Goal: Task Accomplishment & Management: Manage account settings

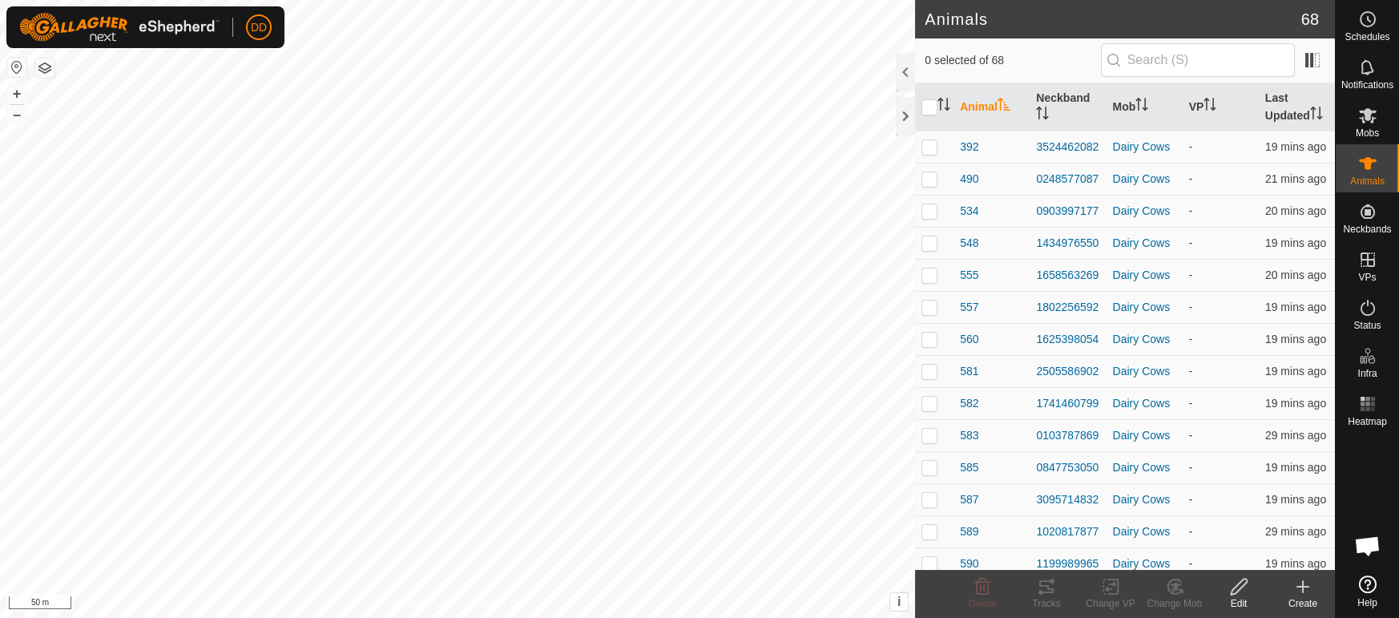
scroll to position [3892, 0]
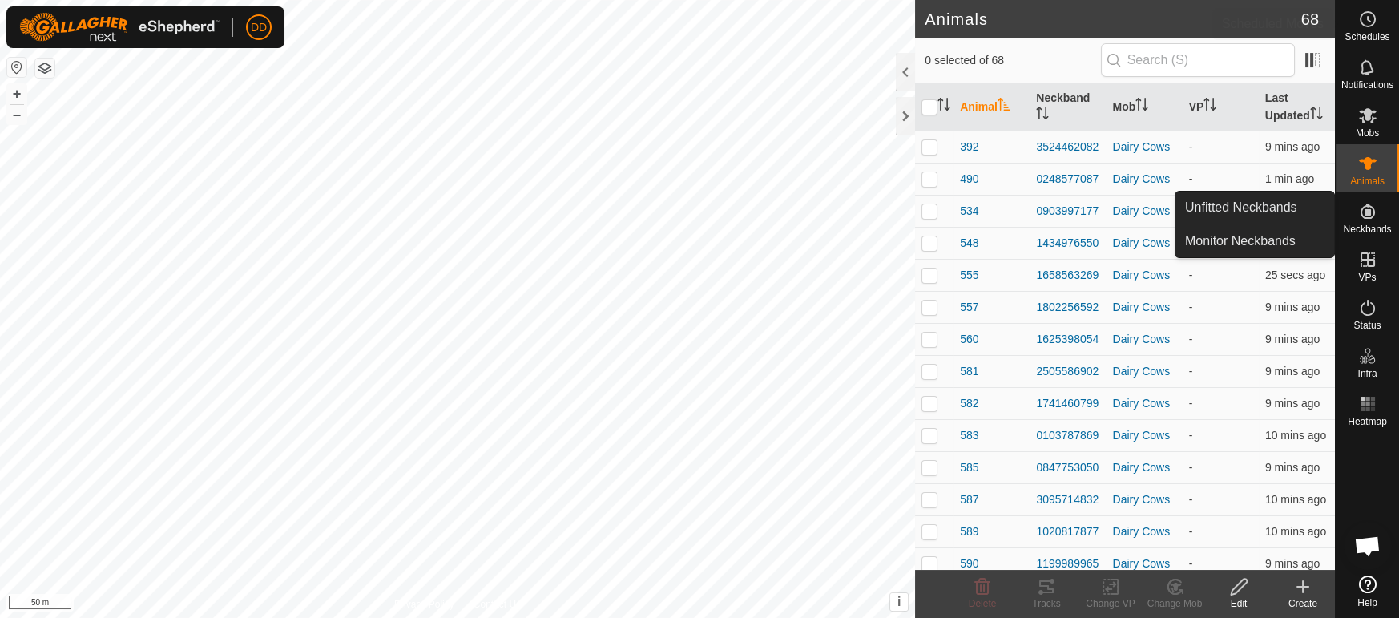
scroll to position [3892, 0]
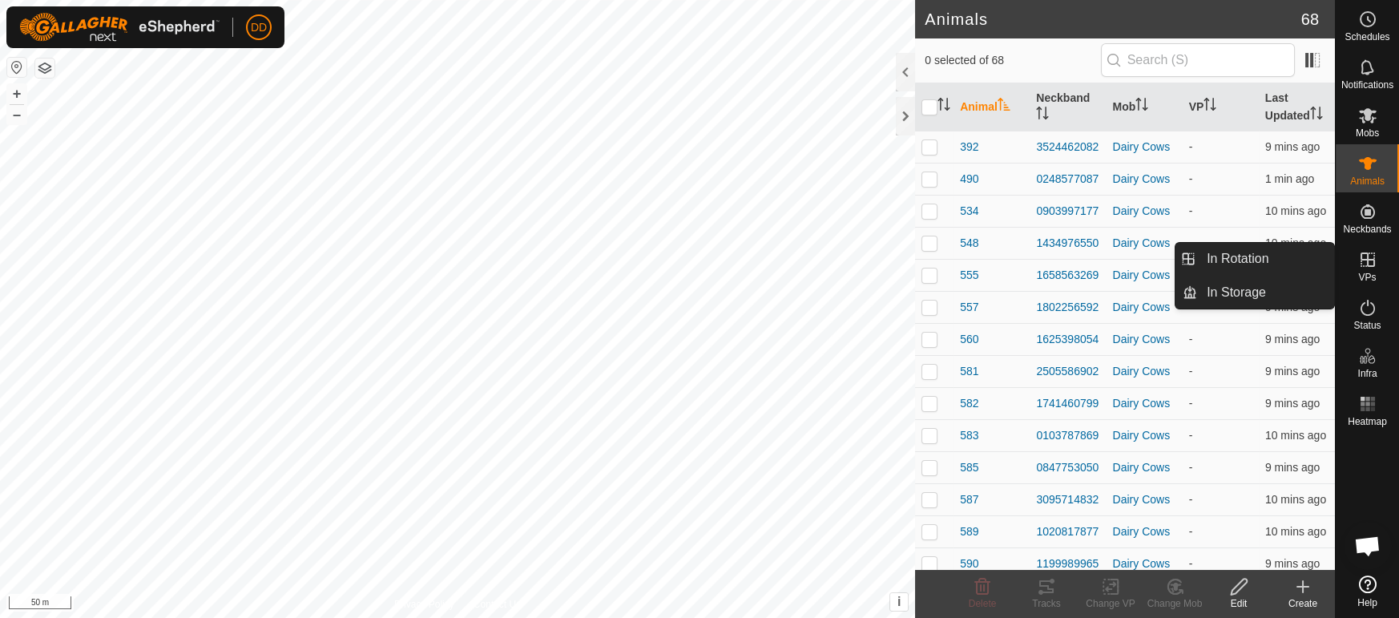
click at [1292, 256] on link "In Rotation" at bounding box center [1265, 259] width 137 height 32
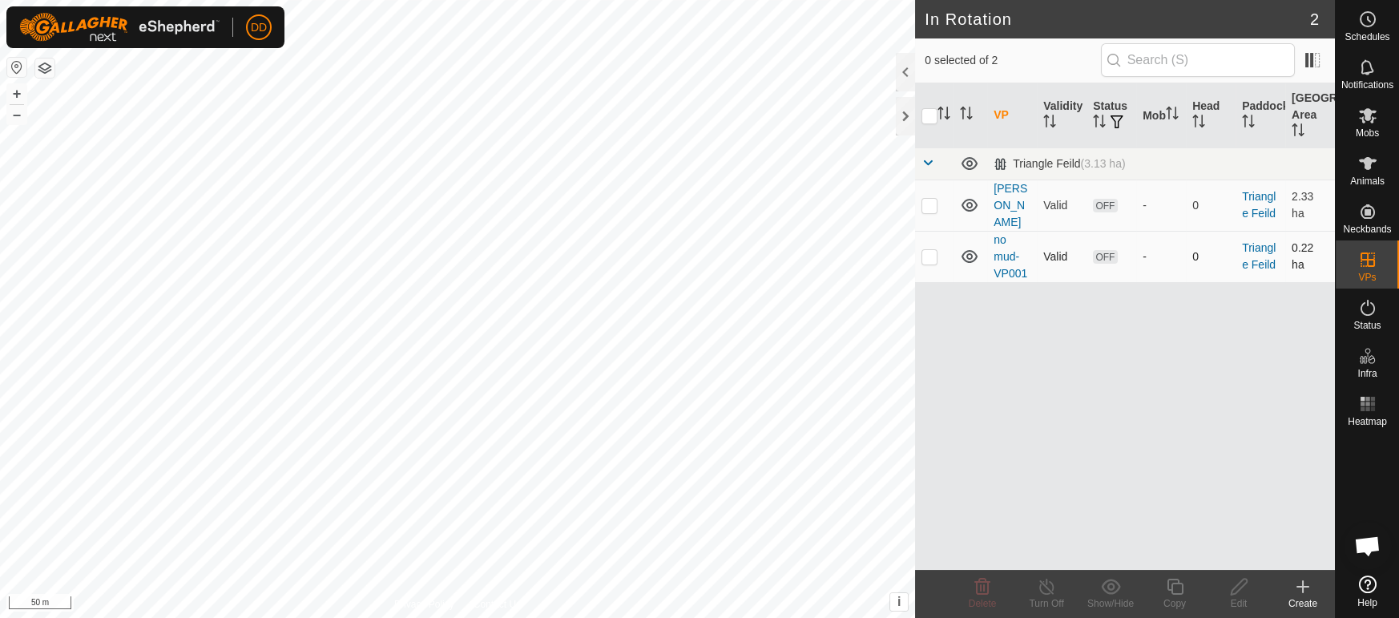
click at [932, 246] on td at bounding box center [934, 256] width 38 height 51
checkbox input "true"
click at [1356, 116] on es-mob-svg-icon at bounding box center [1367, 116] width 29 height 26
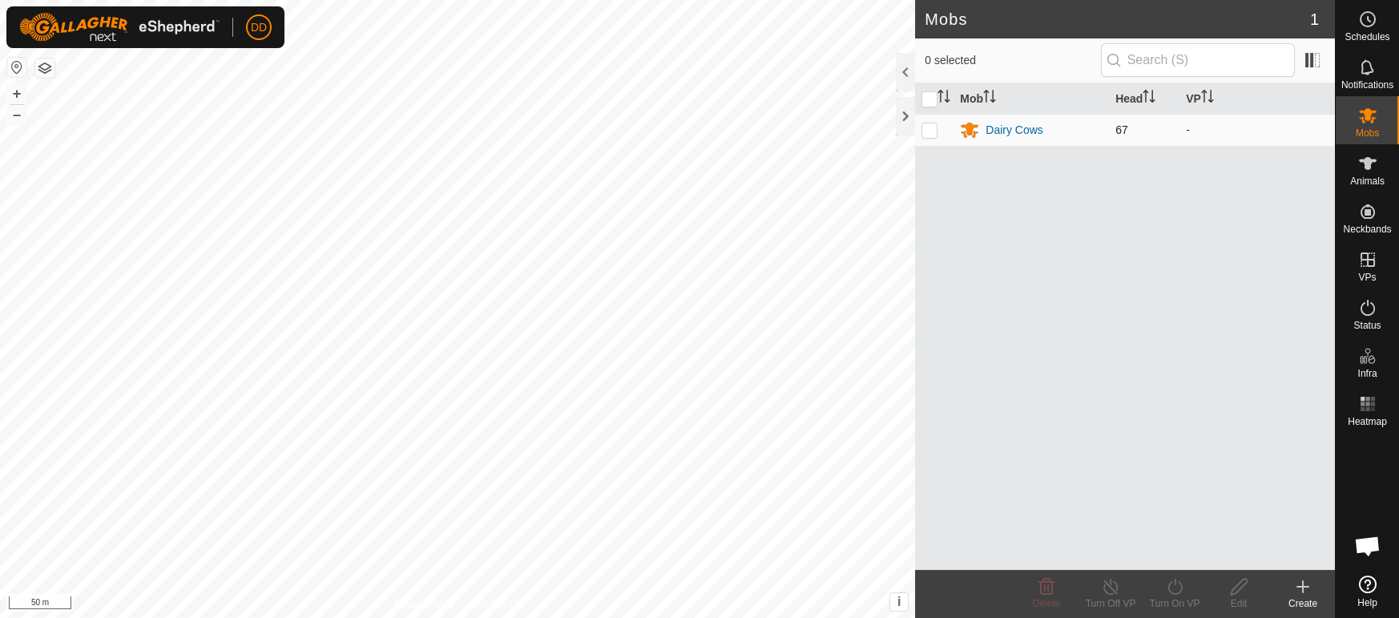
click at [934, 136] on td at bounding box center [934, 130] width 38 height 32
checkbox input "true"
click at [1183, 602] on div "Turn On VP" at bounding box center [1174, 603] width 64 height 14
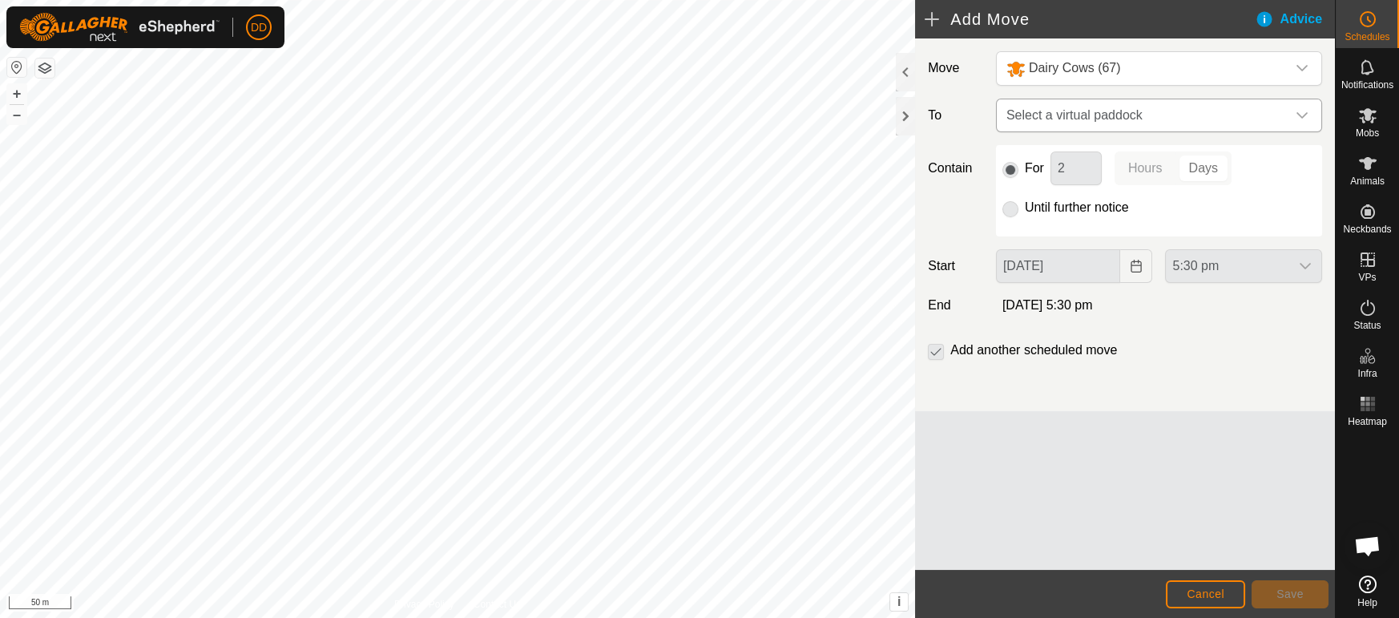
click at [1133, 116] on span "Select a virtual paddock" at bounding box center [1143, 115] width 286 height 32
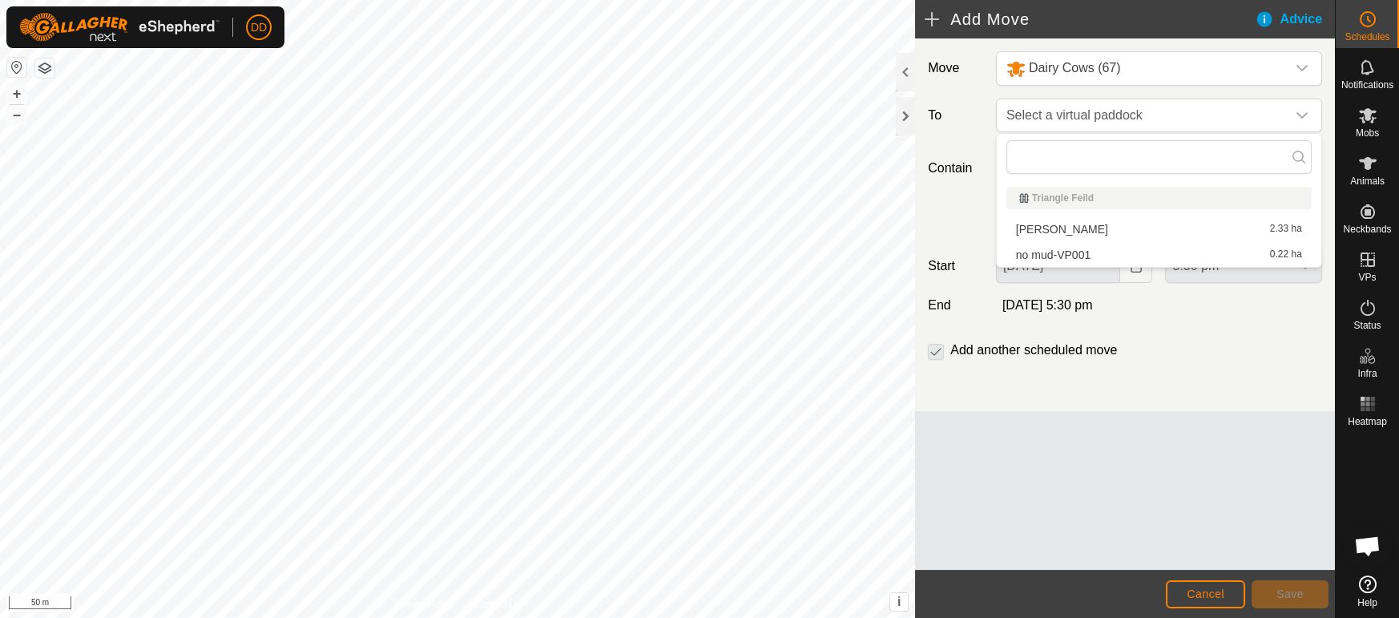
click at [1051, 253] on li "no mud-VP001 0.22 ha" at bounding box center [1158, 255] width 305 height 24
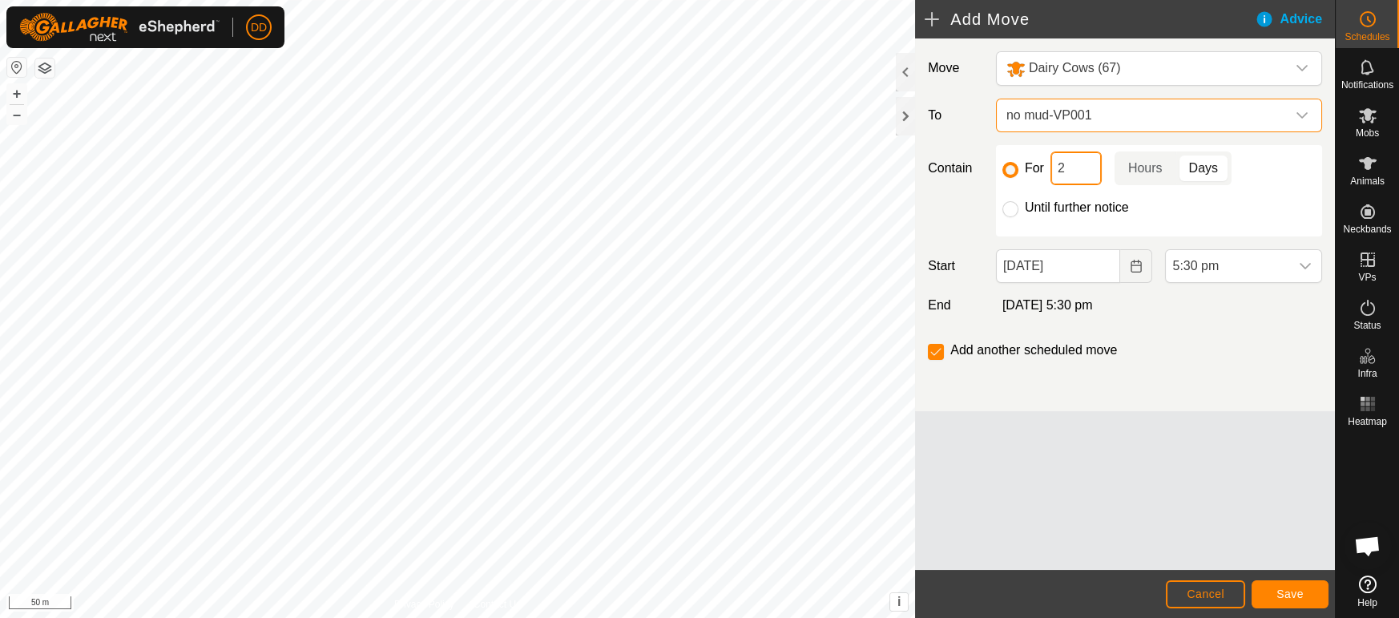
click at [1074, 159] on input "2" at bounding box center [1075, 168] width 51 height 34
type input "10"
click at [1262, 265] on span "5:30 pm" at bounding box center [1227, 266] width 123 height 32
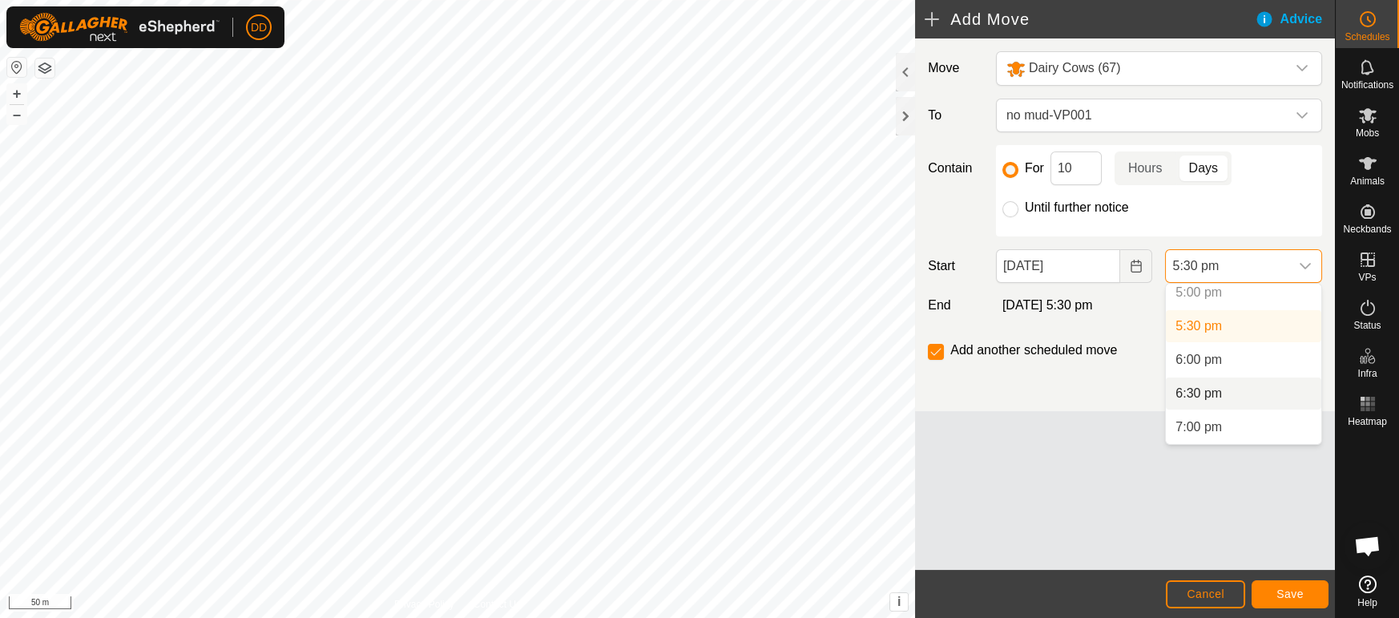
scroll to position [1150, 0]
click at [1210, 396] on li "6:30 pm" at bounding box center [1243, 395] width 155 height 32
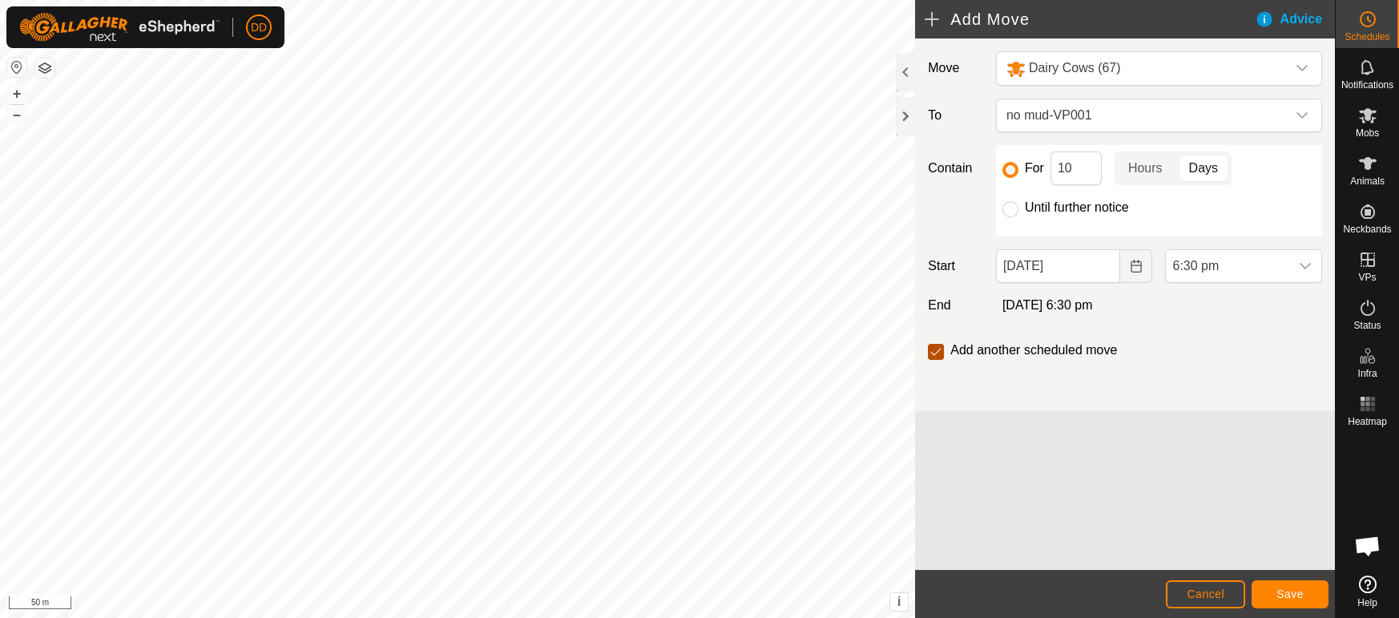
click at [929, 353] on input "checkbox" at bounding box center [936, 352] width 16 height 16
checkbox input "false"
click at [1296, 596] on span "Save" at bounding box center [1289, 593] width 27 height 13
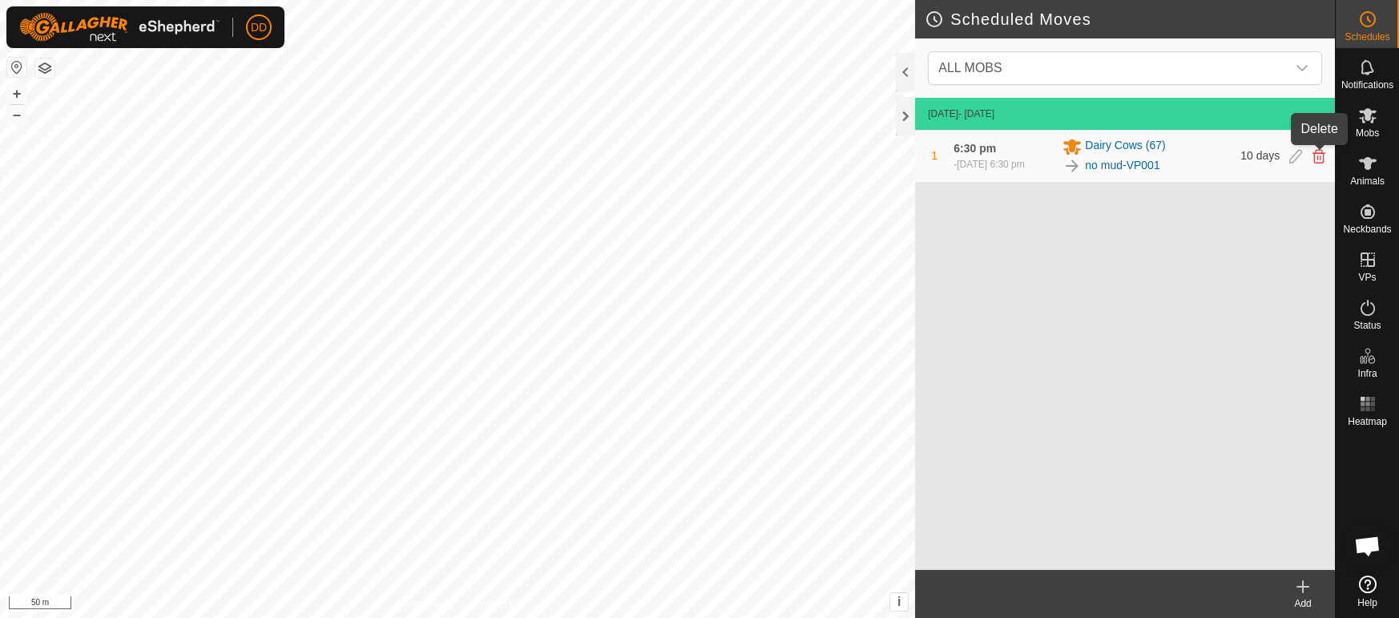
click at [1320, 149] on icon at bounding box center [1318, 156] width 13 height 14
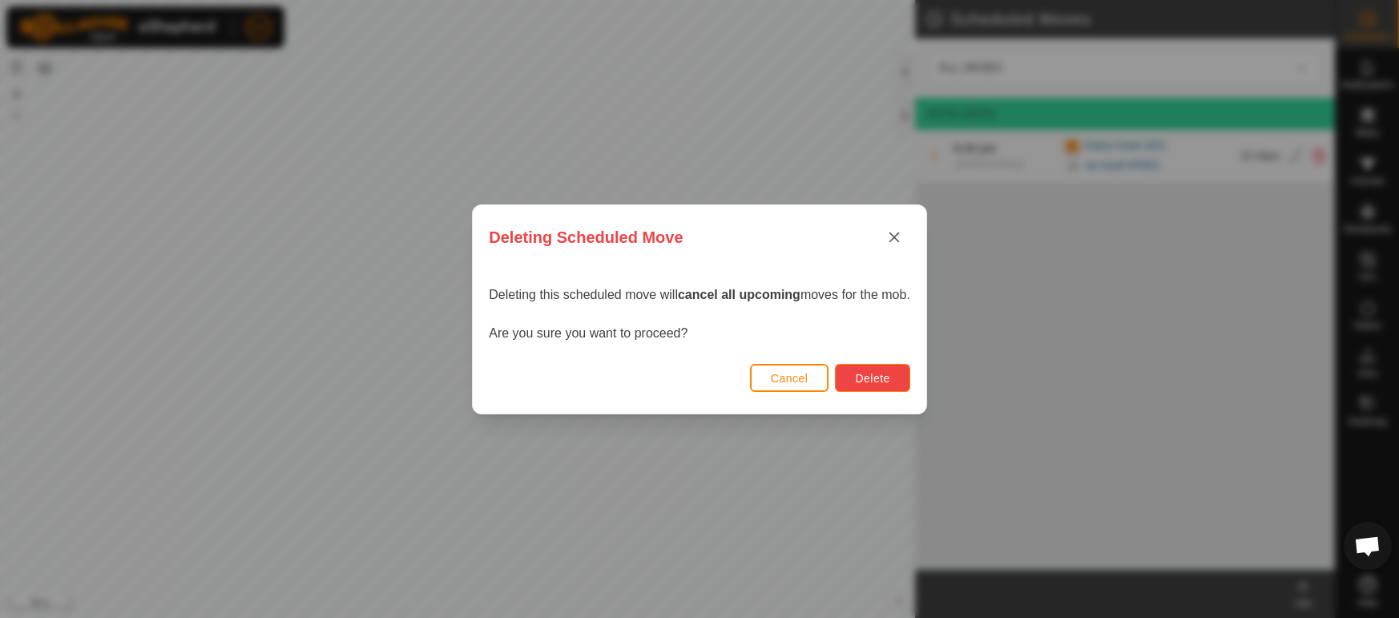
click at [879, 379] on span "Delete" at bounding box center [872, 378] width 34 height 13
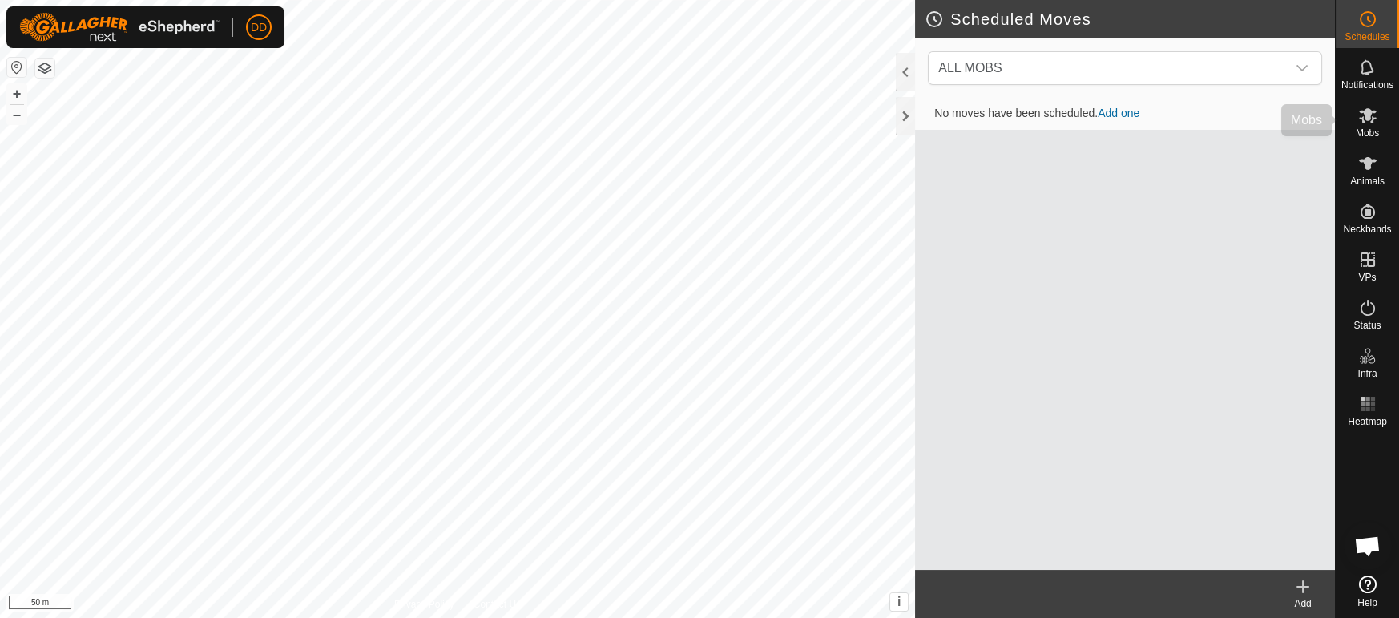
click at [1368, 131] on span "Mobs" at bounding box center [1367, 133] width 23 height 10
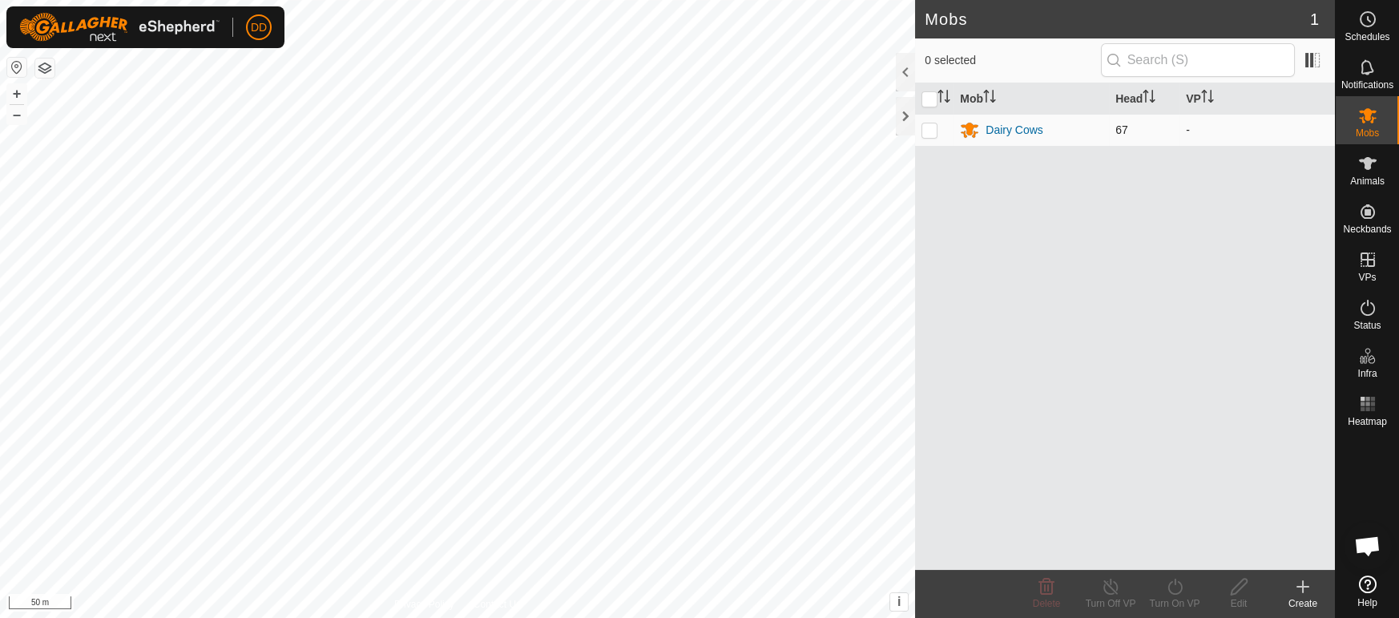
click at [927, 131] on p-checkbox at bounding box center [929, 129] width 16 height 13
checkbox input "true"
click at [1179, 598] on div "Turn On VP" at bounding box center [1174, 603] width 64 height 14
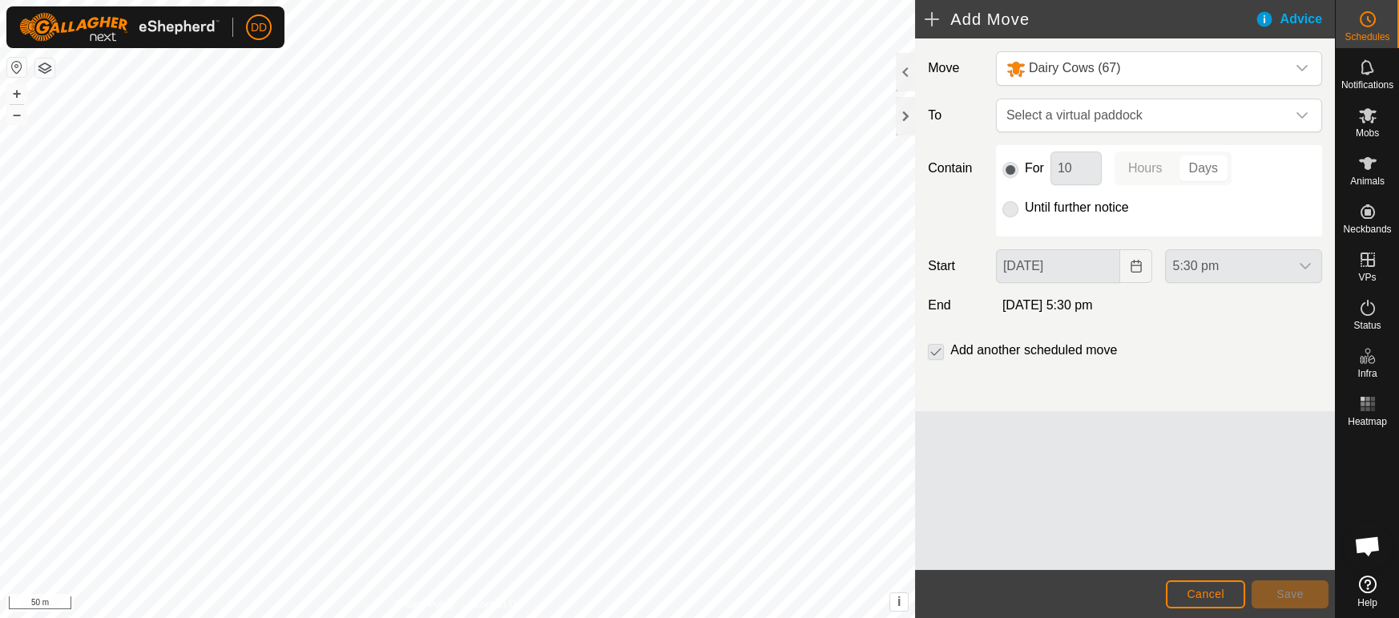
click at [1146, 165] on p-selectbutton "Hours Days" at bounding box center [1172, 168] width 117 height 34
click at [1100, 111] on span "Select a virtual paddock" at bounding box center [1143, 115] width 286 height 32
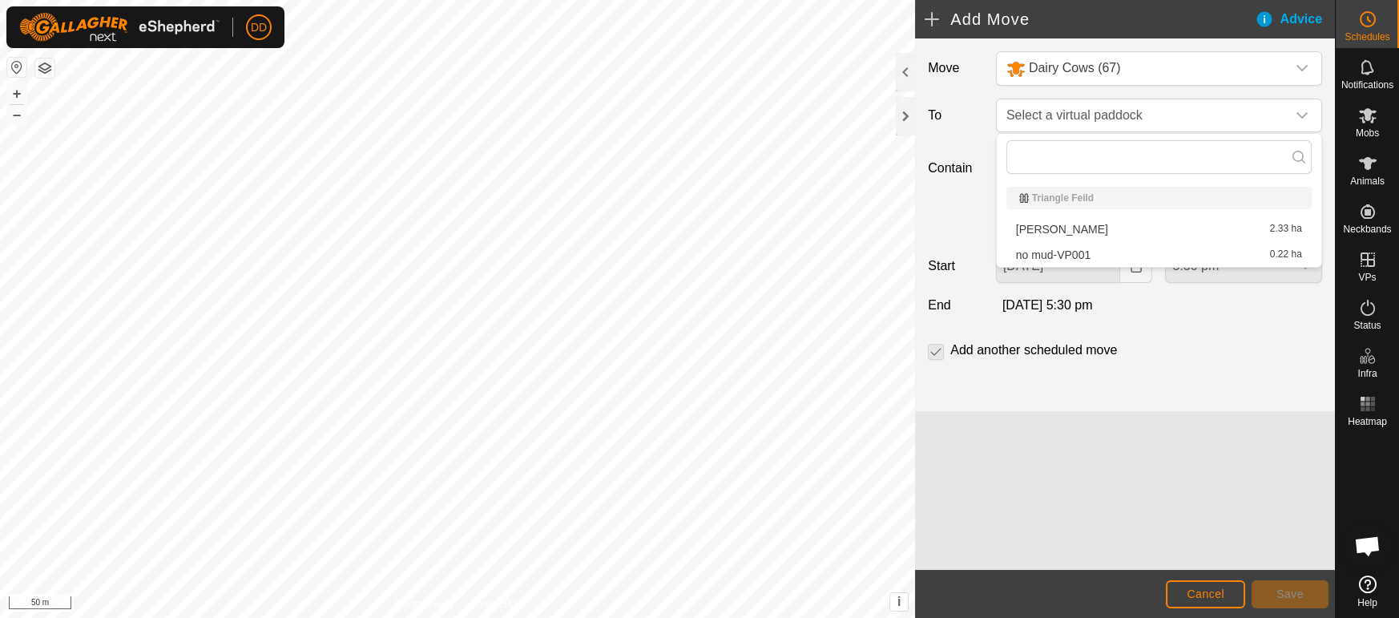
click at [1054, 257] on li "no mud-VP001 0.22 ha" at bounding box center [1158, 255] width 305 height 24
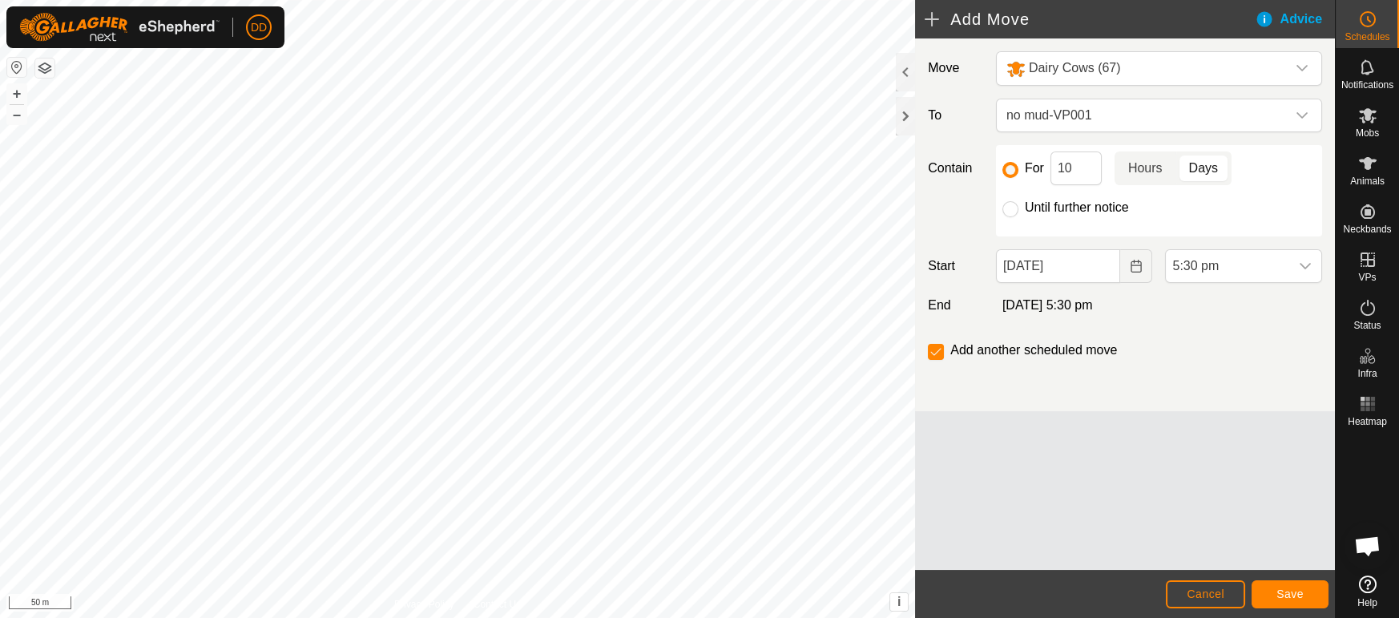
click at [1134, 167] on p-togglebutton "Hours" at bounding box center [1145, 168] width 62 height 34
click at [1304, 263] on icon "dropdown trigger" at bounding box center [1305, 266] width 13 height 13
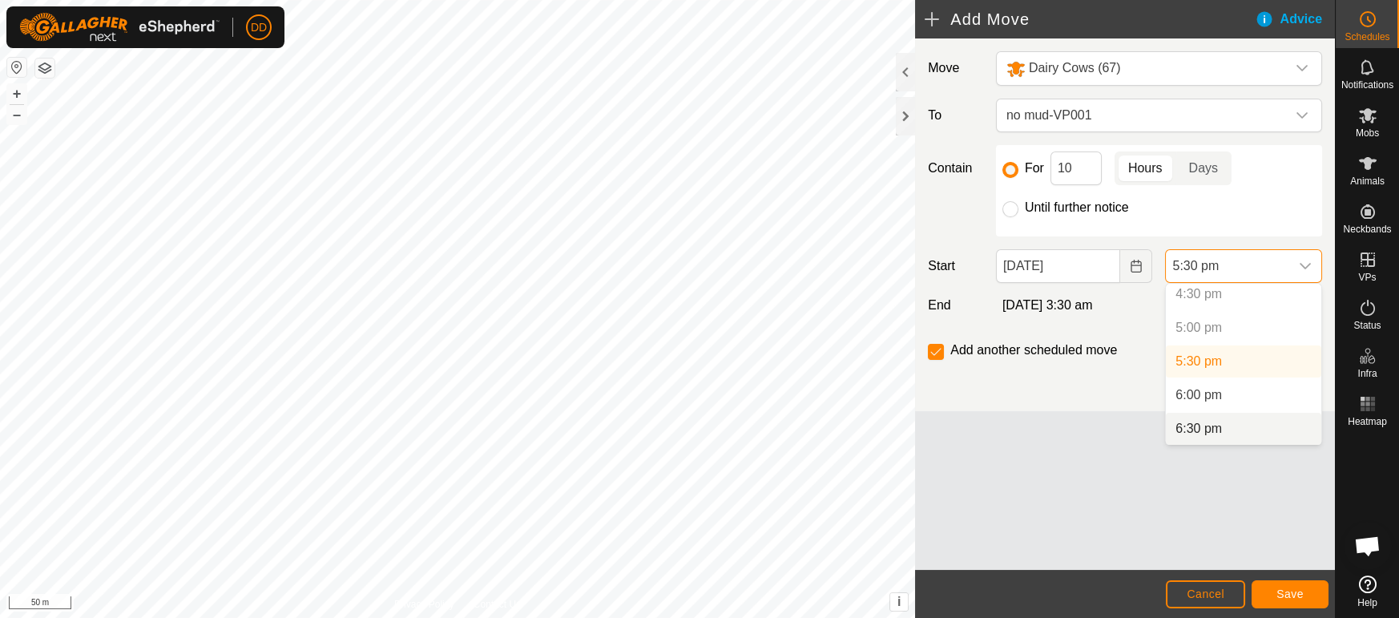
scroll to position [1122, 0]
click at [1223, 415] on li "6:30 pm" at bounding box center [1243, 423] width 155 height 32
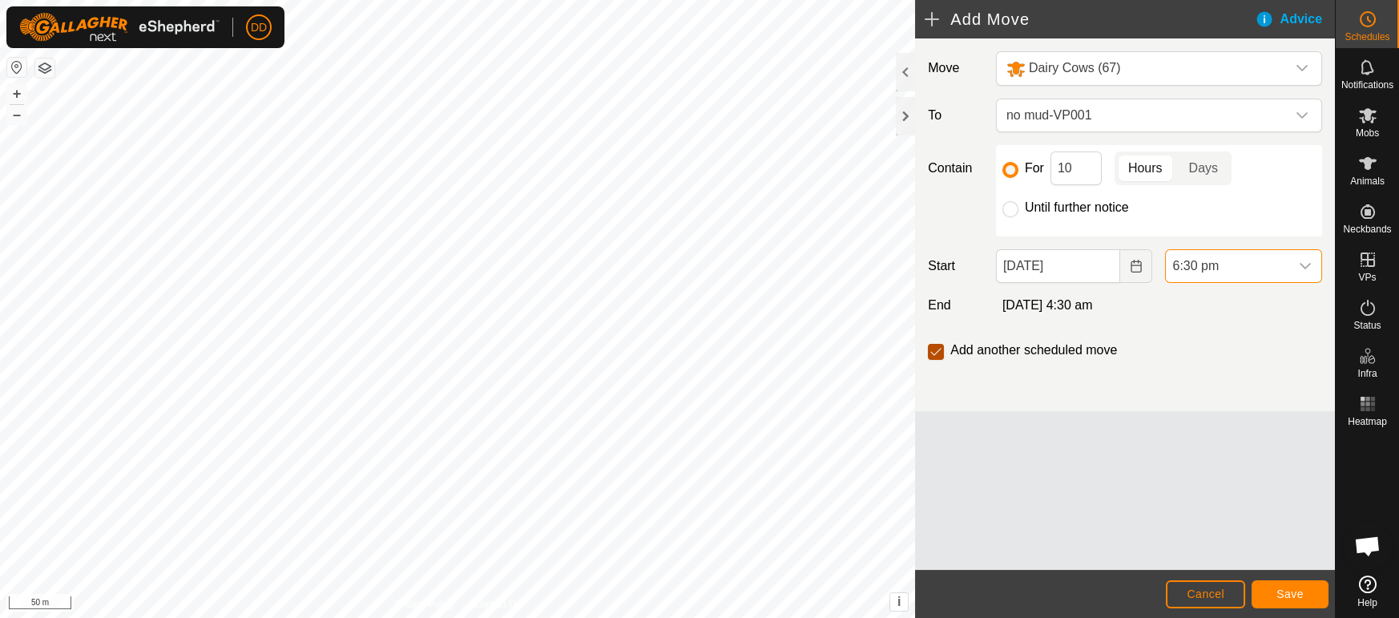
click at [936, 340] on p-checkbox at bounding box center [936, 349] width 16 height 19
click at [941, 354] on input "checkbox" at bounding box center [936, 352] width 16 height 16
checkbox input "false"
click at [1306, 595] on button "Save" at bounding box center [1289, 594] width 77 height 28
